Goal: Find specific page/section: Find specific page/section

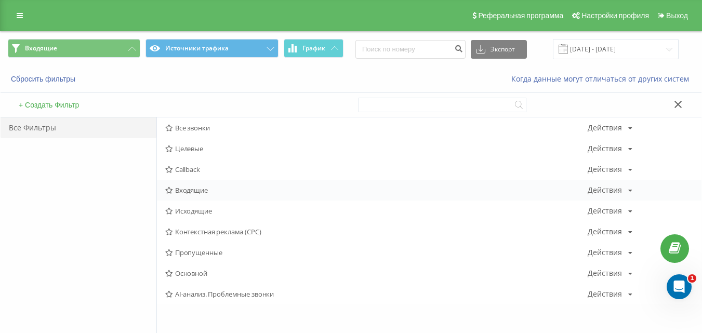
click at [189, 189] on span "Входящие" at bounding box center [376, 189] width 422 height 7
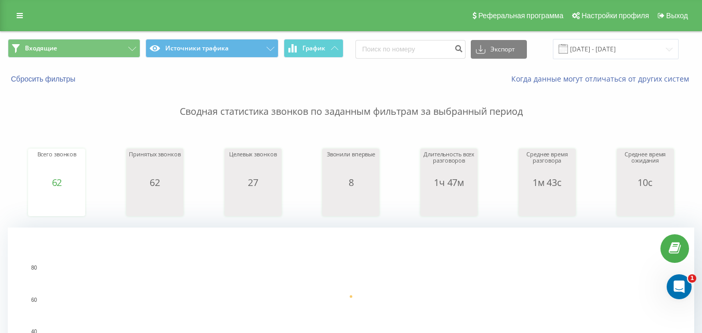
click at [106, 36] on div "Входящие Источники трафика График Экспорт .csv .xls .xlsx [DATE] - [DATE]" at bounding box center [351, 49] width 701 height 35
click at [104, 47] on button "Входящие" at bounding box center [74, 48] width 132 height 19
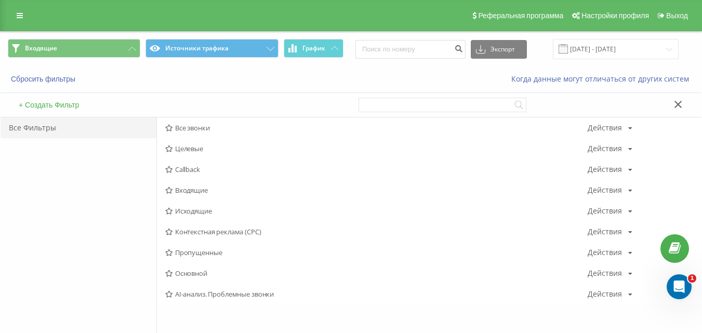
click at [186, 212] on span "Исходящие" at bounding box center [376, 210] width 422 height 7
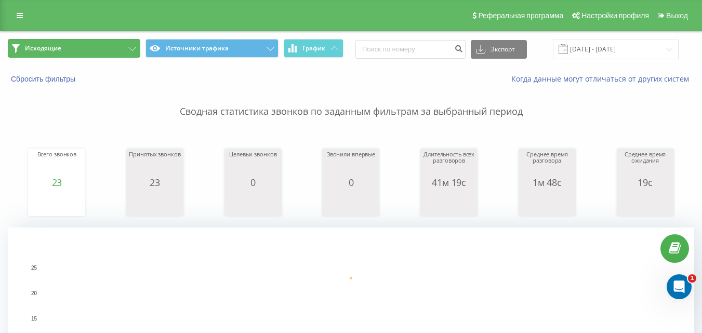
click at [126, 47] on button "Исходящие" at bounding box center [74, 48] width 132 height 19
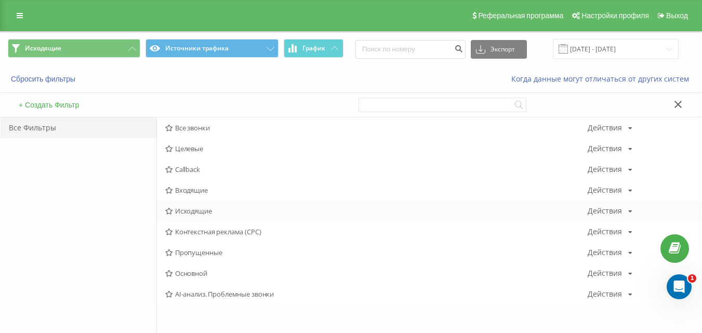
click at [206, 214] on span "Исходящие" at bounding box center [376, 210] width 422 height 7
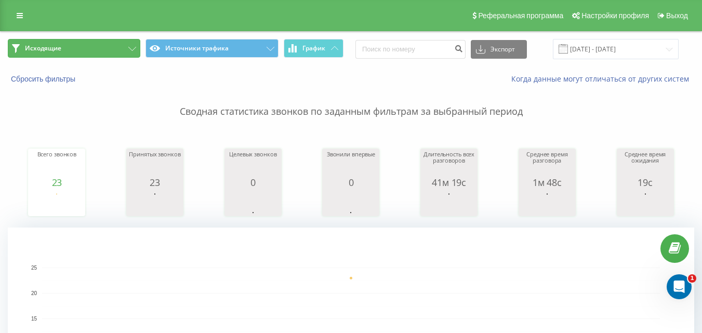
click at [115, 43] on button "Исходящие" at bounding box center [74, 48] width 132 height 19
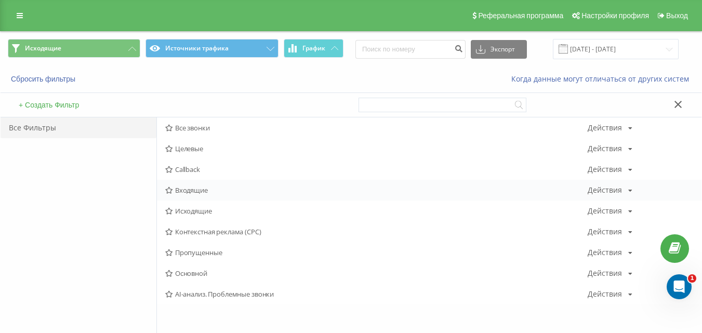
click at [200, 191] on span "Входящие" at bounding box center [376, 189] width 422 height 7
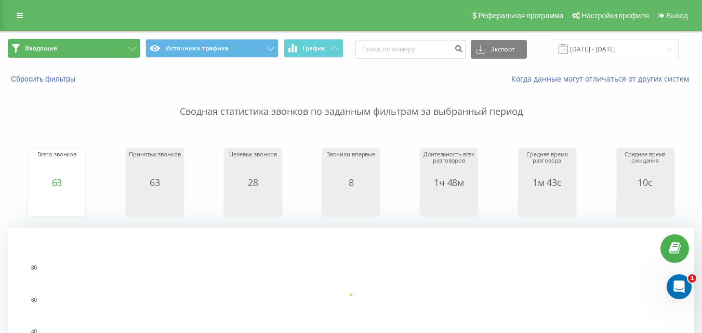
click at [106, 46] on button "Входящие" at bounding box center [74, 48] width 132 height 19
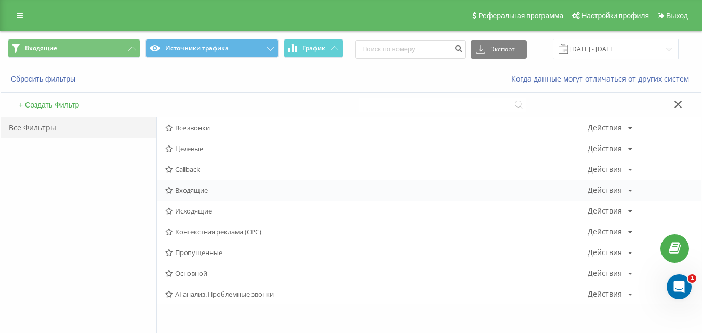
click at [181, 196] on div "Входящие Действия Редактировать Копировать Удалить По умолчанию Поделиться" at bounding box center [429, 190] width 544 height 21
click at [186, 191] on span "Входящие" at bounding box center [376, 189] width 422 height 7
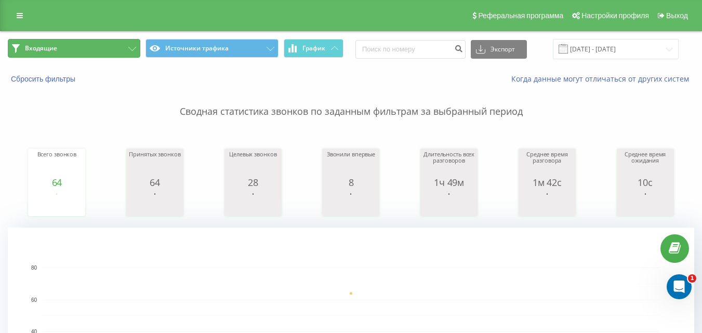
click at [115, 54] on button "Входящие" at bounding box center [74, 48] width 132 height 19
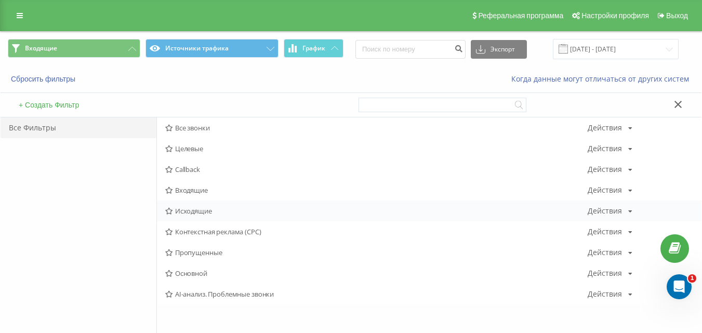
click at [199, 212] on span "Исходящие" at bounding box center [376, 210] width 422 height 7
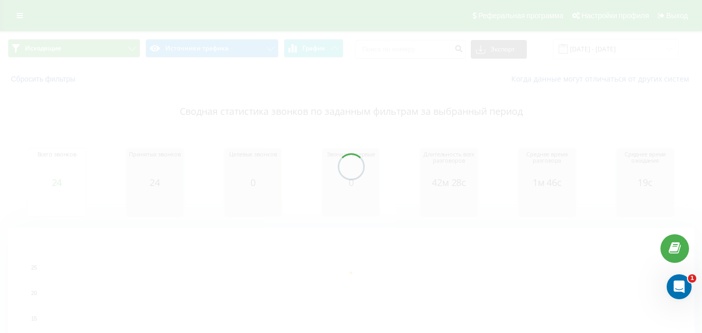
click at [116, 46] on div at bounding box center [351, 166] width 702 height 333
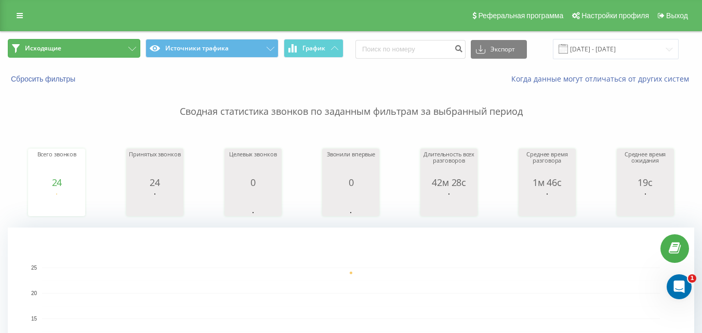
click at [85, 51] on button "Исходящие" at bounding box center [74, 48] width 132 height 19
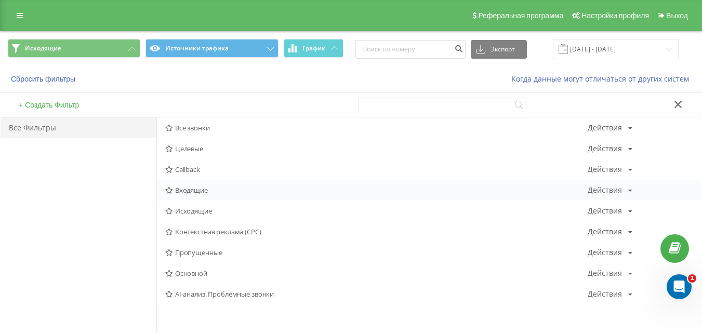
click at [189, 190] on span "Входящие" at bounding box center [376, 189] width 422 height 7
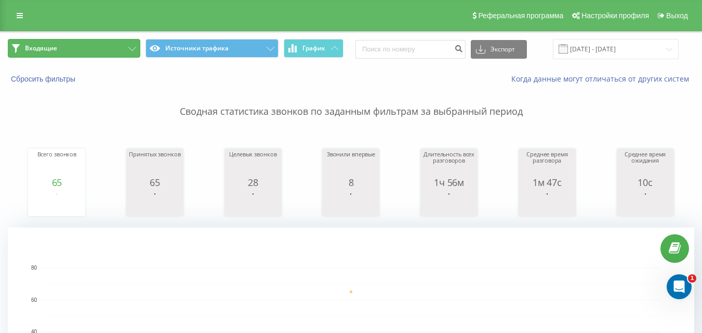
click at [113, 46] on button "Входящие" at bounding box center [74, 48] width 132 height 19
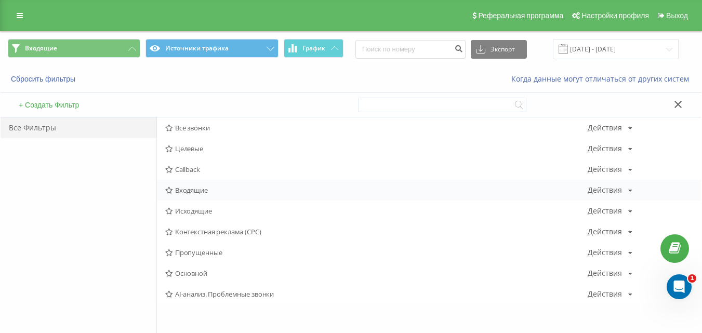
click at [179, 187] on span "Входящие" at bounding box center [376, 189] width 422 height 7
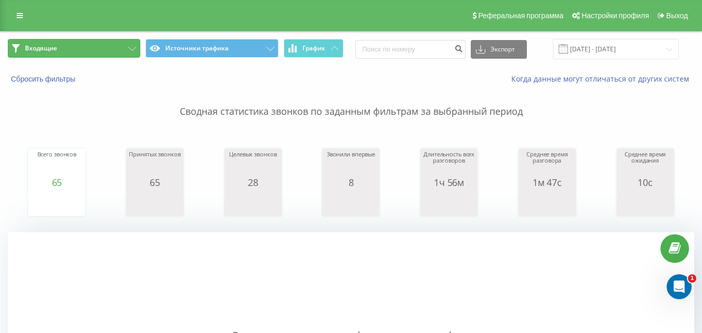
click at [119, 50] on button "Входящие" at bounding box center [74, 48] width 132 height 19
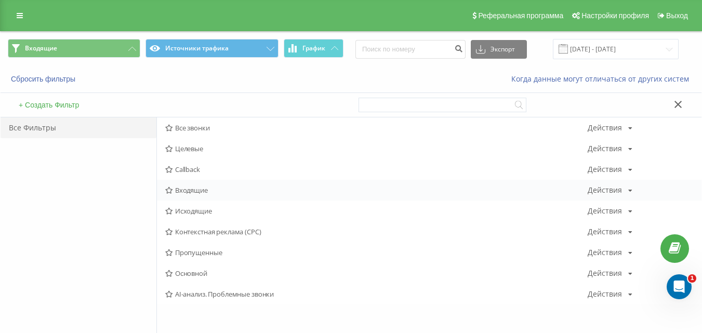
click at [192, 193] on span "Входящие" at bounding box center [376, 189] width 422 height 7
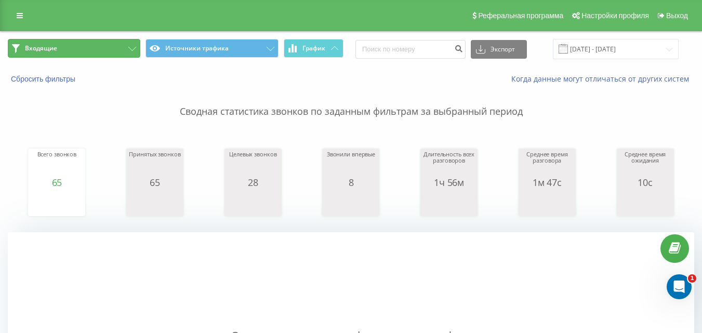
click at [121, 46] on button "Входящие" at bounding box center [74, 48] width 132 height 19
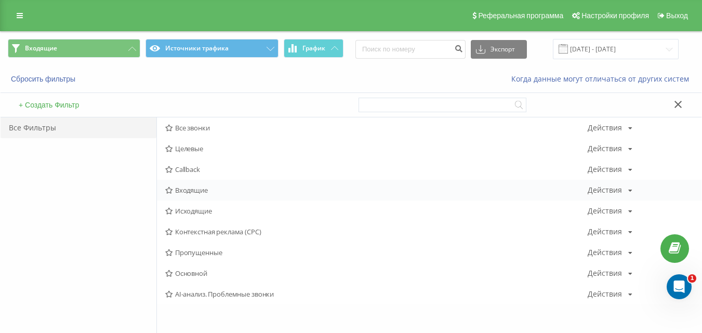
click at [186, 191] on span "Входящие" at bounding box center [376, 189] width 422 height 7
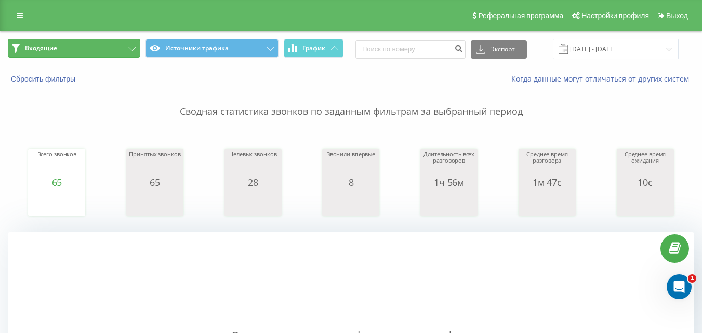
click at [99, 48] on button "Входящие" at bounding box center [74, 48] width 132 height 19
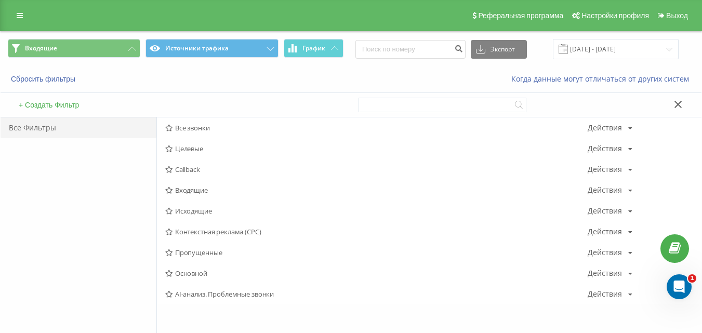
click at [195, 212] on span "Исходящие" at bounding box center [376, 210] width 422 height 7
